Goal: Task Accomplishment & Management: Manage account settings

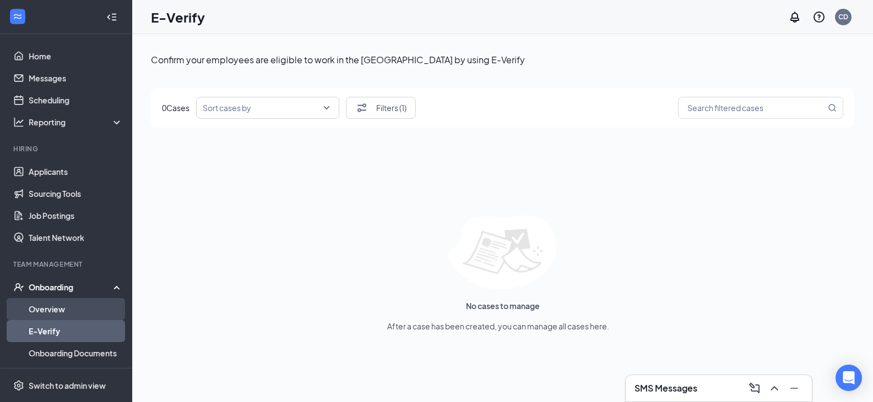
click at [67, 306] on link "Overview" at bounding box center [76, 309] width 94 height 22
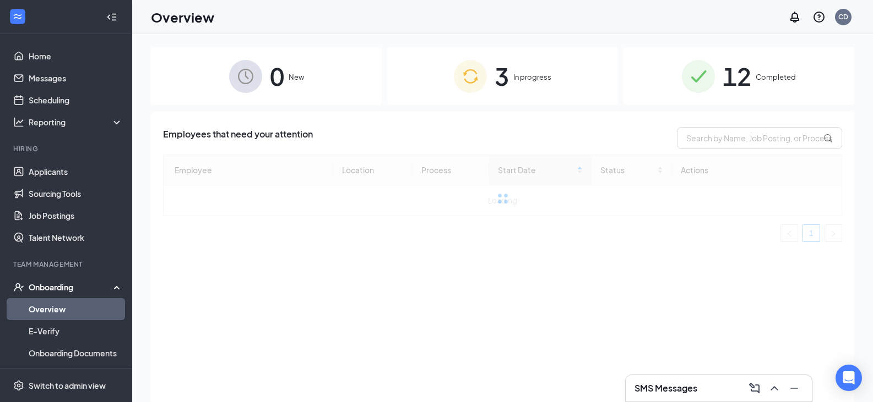
click at [481, 88] on img at bounding box center [470, 76] width 33 height 33
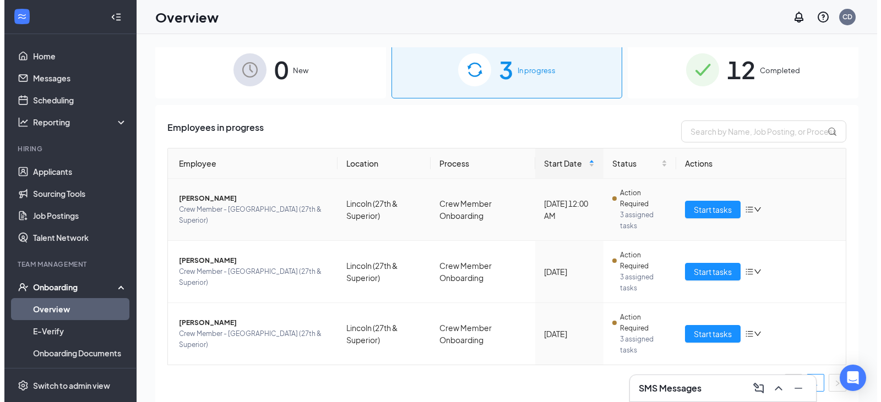
scroll to position [8, 0]
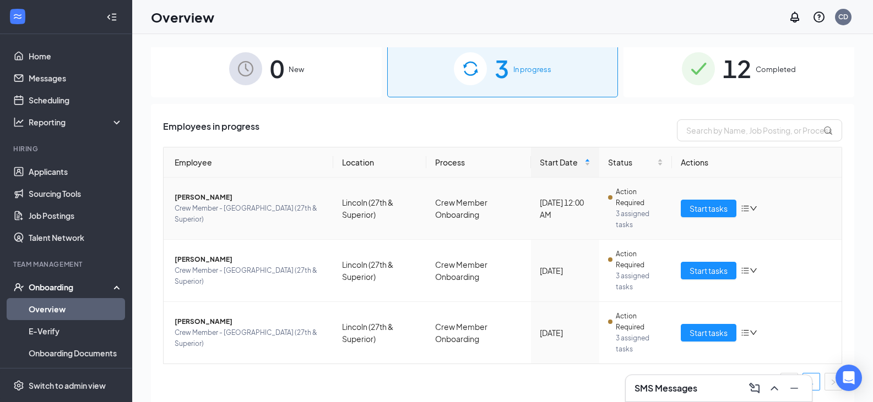
click at [236, 203] on span "[PERSON_NAME]" at bounding box center [250, 197] width 150 height 11
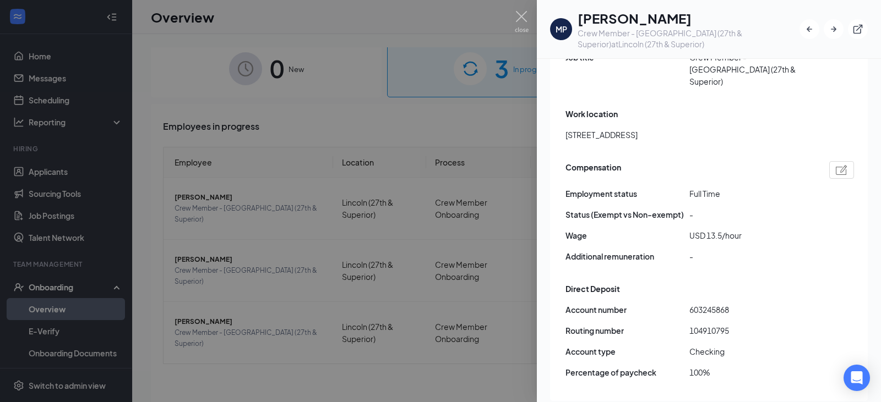
scroll to position [991, 0]
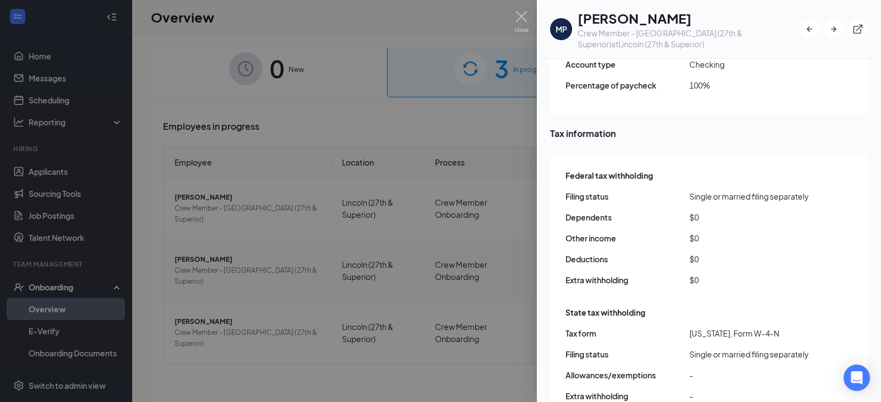
drag, startPoint x: 356, startPoint y: 272, endPoint x: 339, endPoint y: 280, distance: 19.0
click at [356, 272] on div at bounding box center [440, 201] width 881 height 402
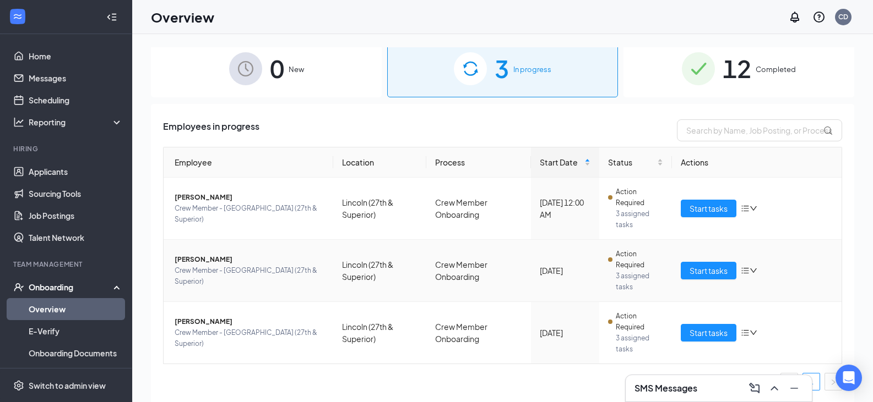
click at [193, 264] on span "[PERSON_NAME]" at bounding box center [250, 259] width 150 height 11
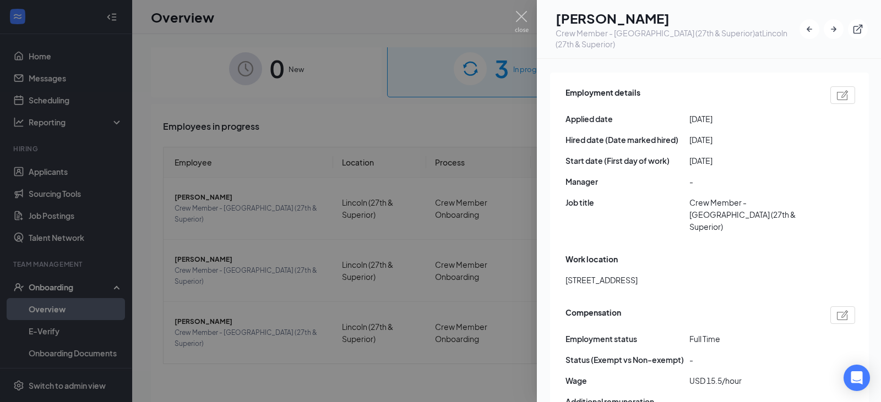
scroll to position [533, 0]
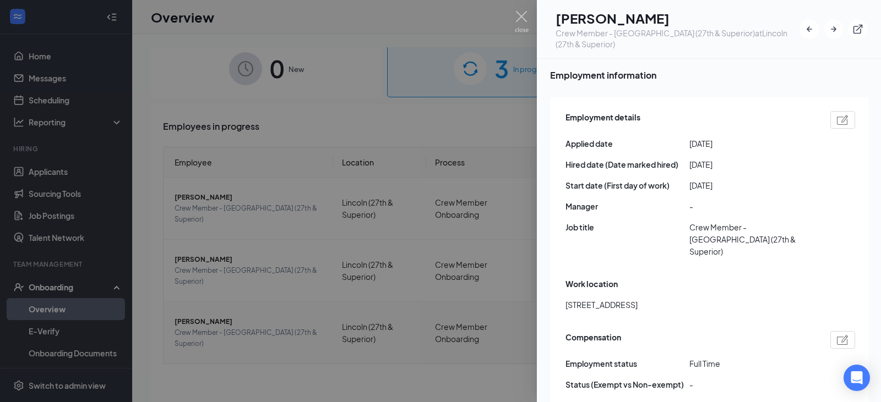
drag, startPoint x: 328, startPoint y: 350, endPoint x: 270, endPoint y: 352, distance: 57.3
click at [328, 350] on div at bounding box center [440, 201] width 881 height 402
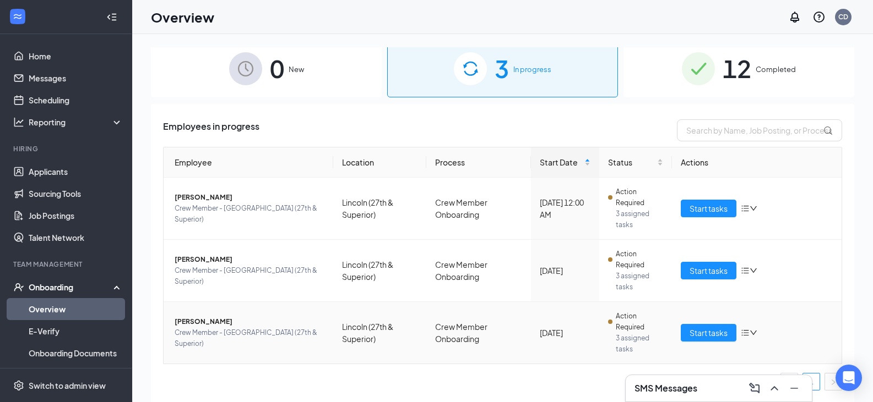
click at [204, 324] on span "[PERSON_NAME]" at bounding box center [250, 322] width 150 height 11
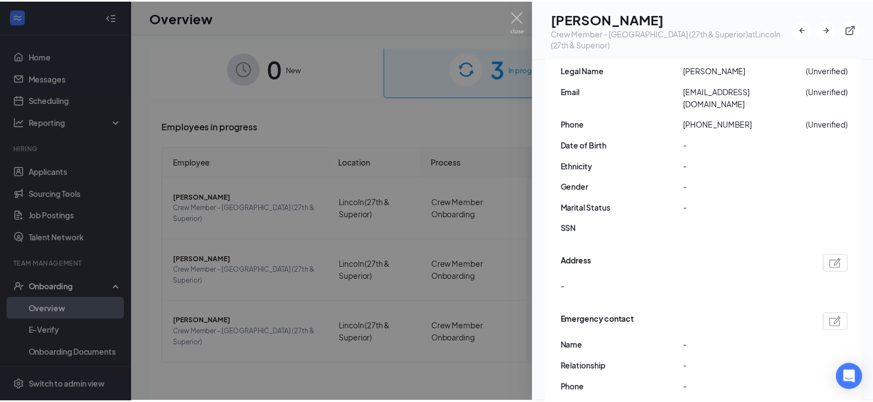
scroll to position [385, 0]
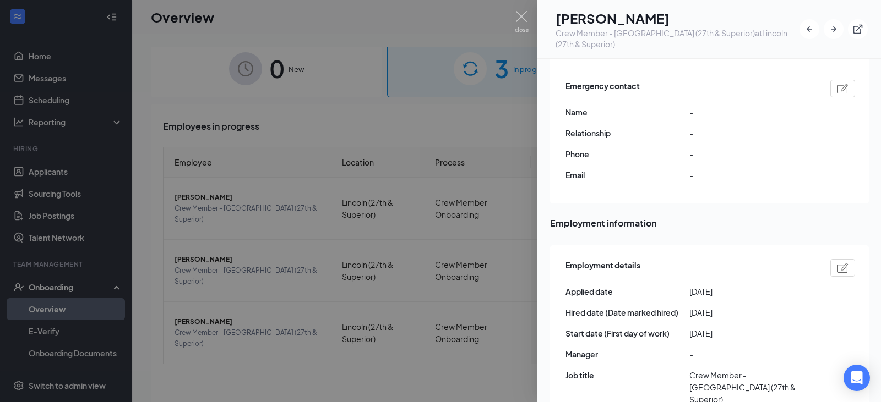
click at [406, 359] on div at bounding box center [440, 201] width 881 height 402
